Goal: Information Seeking & Learning: Compare options

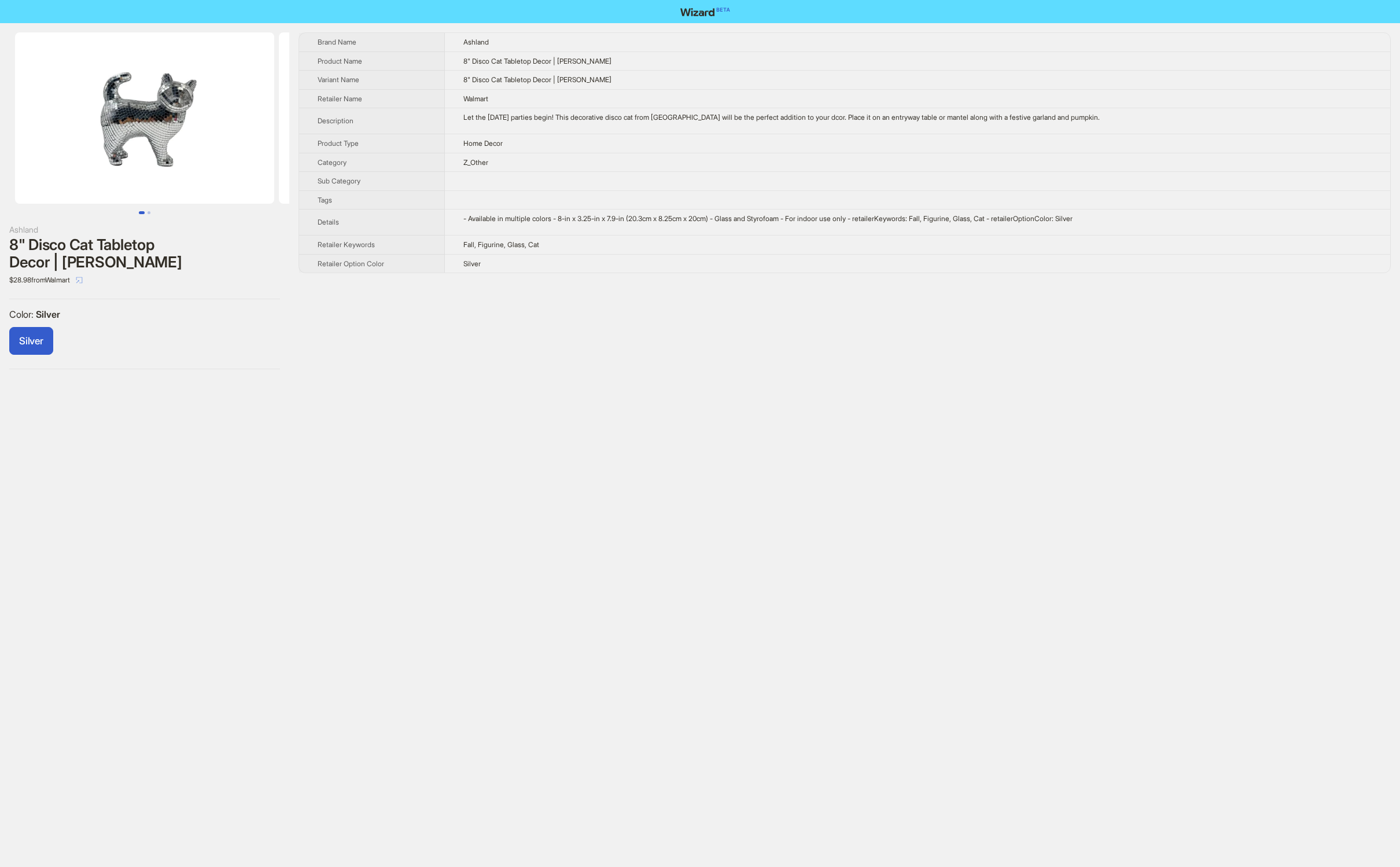
click at [83, 276] on icon "select" at bounding box center [80, 280] width 7 height 7
